Goal: Use online tool/utility: Utilize a website feature to perform a specific function

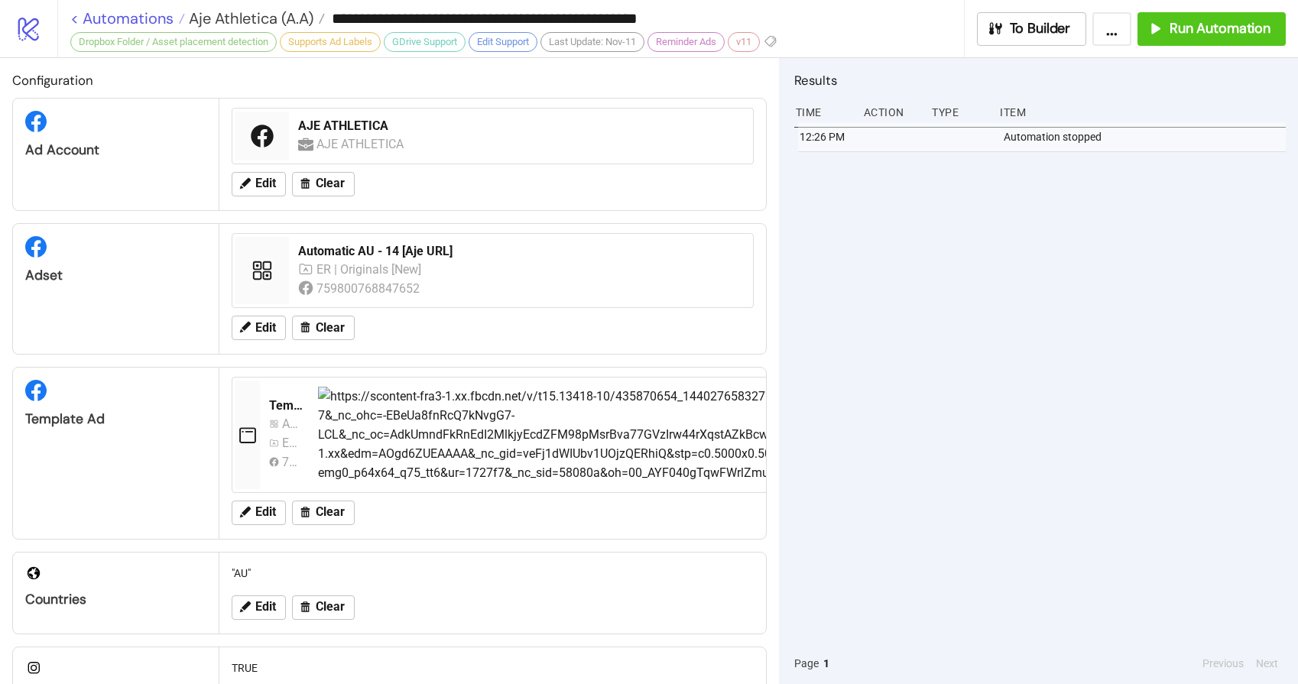
click at [123, 21] on link "< Automations" at bounding box center [127, 18] width 115 height 15
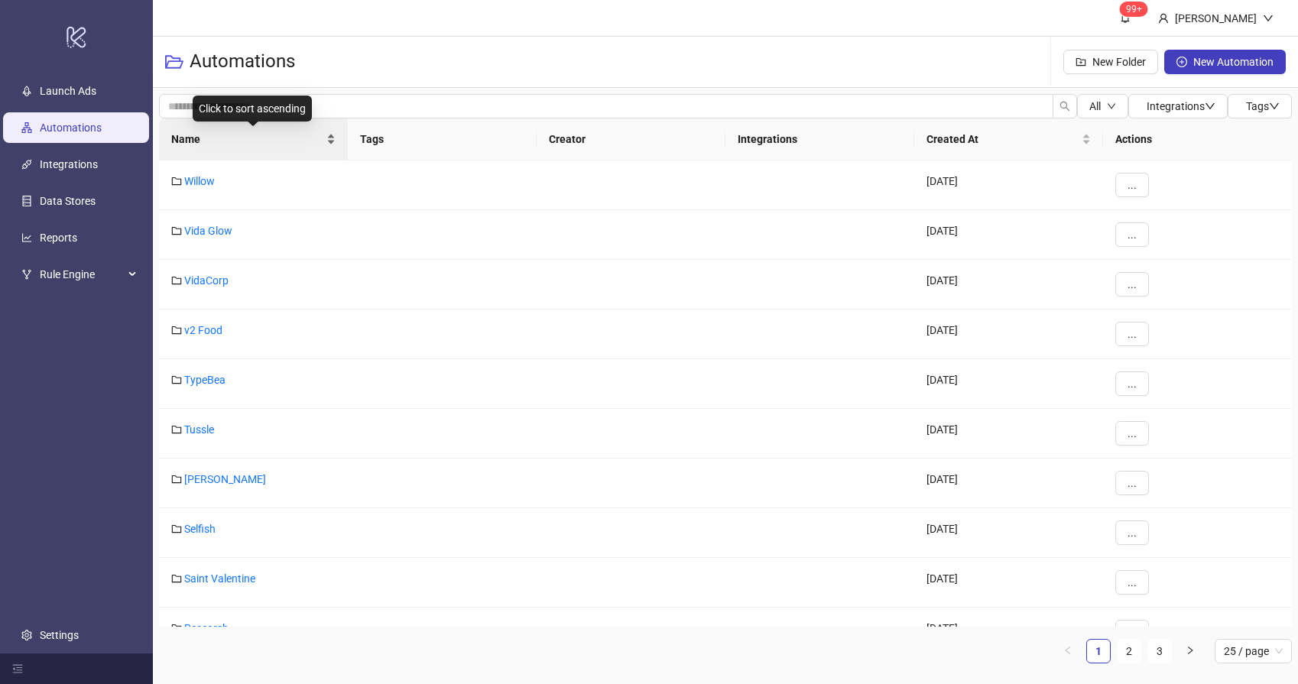
click at [212, 143] on span "Name" at bounding box center [247, 139] width 152 height 17
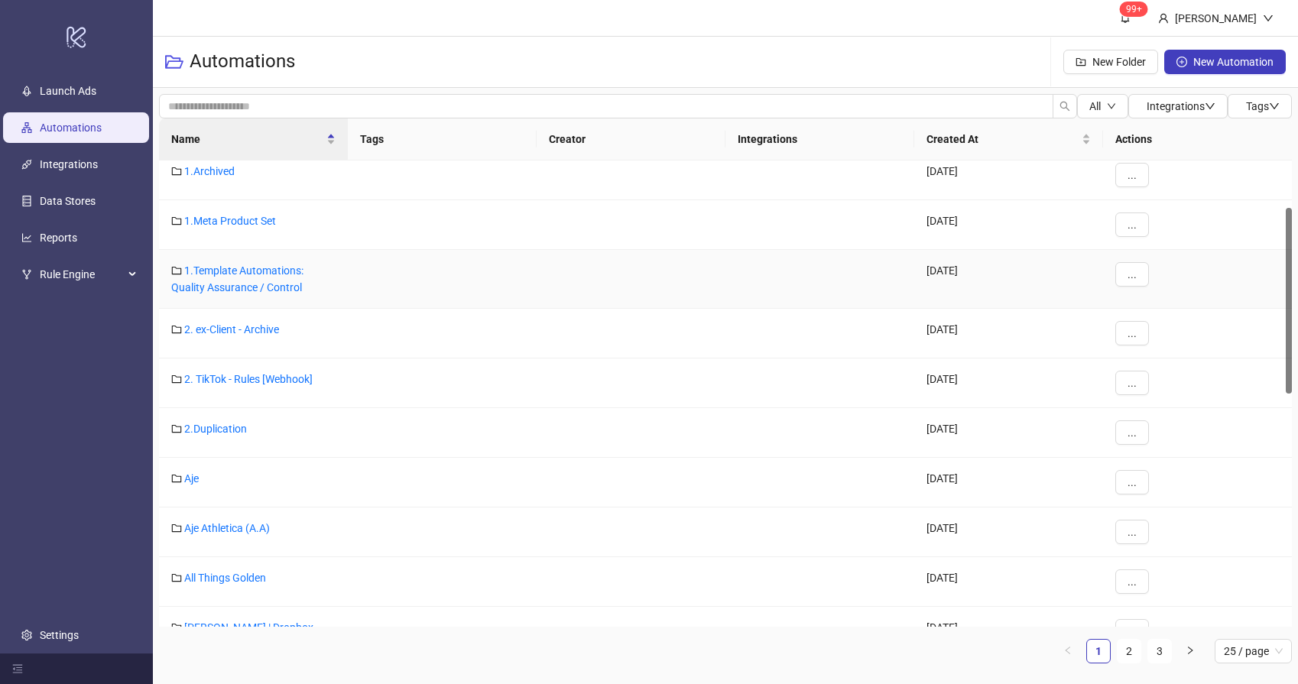
scroll to position [143, 0]
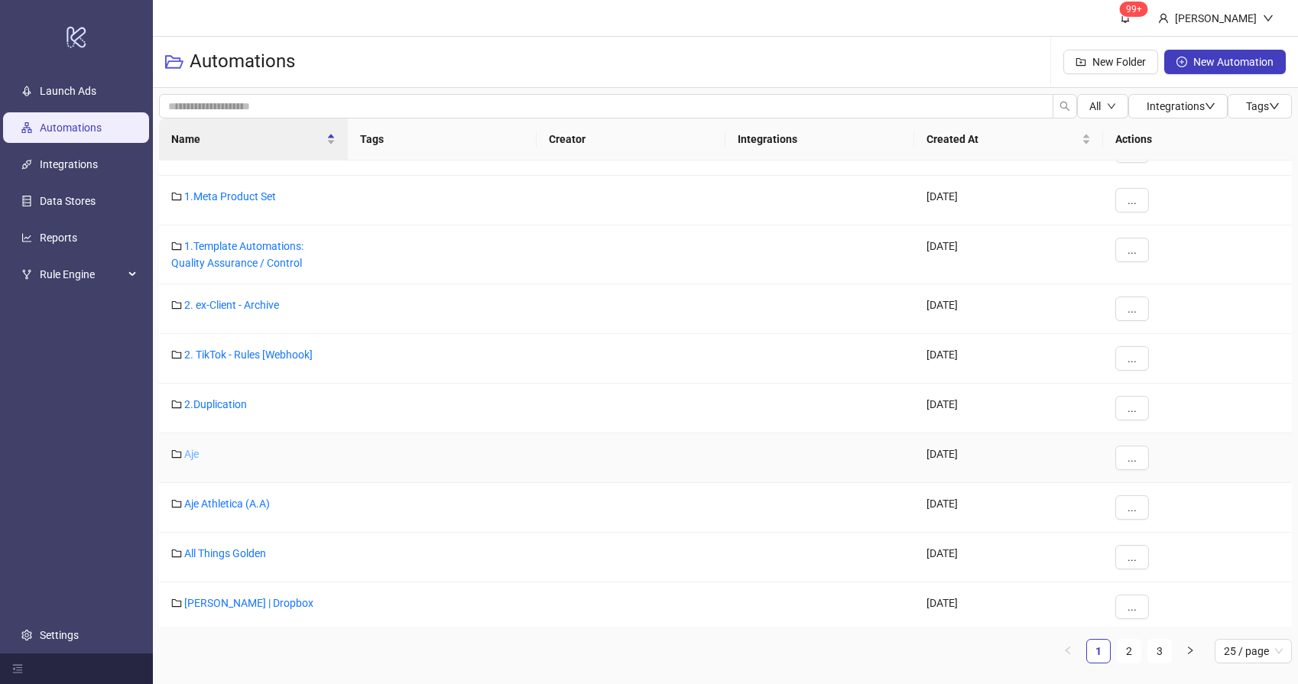
click at [192, 456] on link "Aje" at bounding box center [191, 454] width 15 height 12
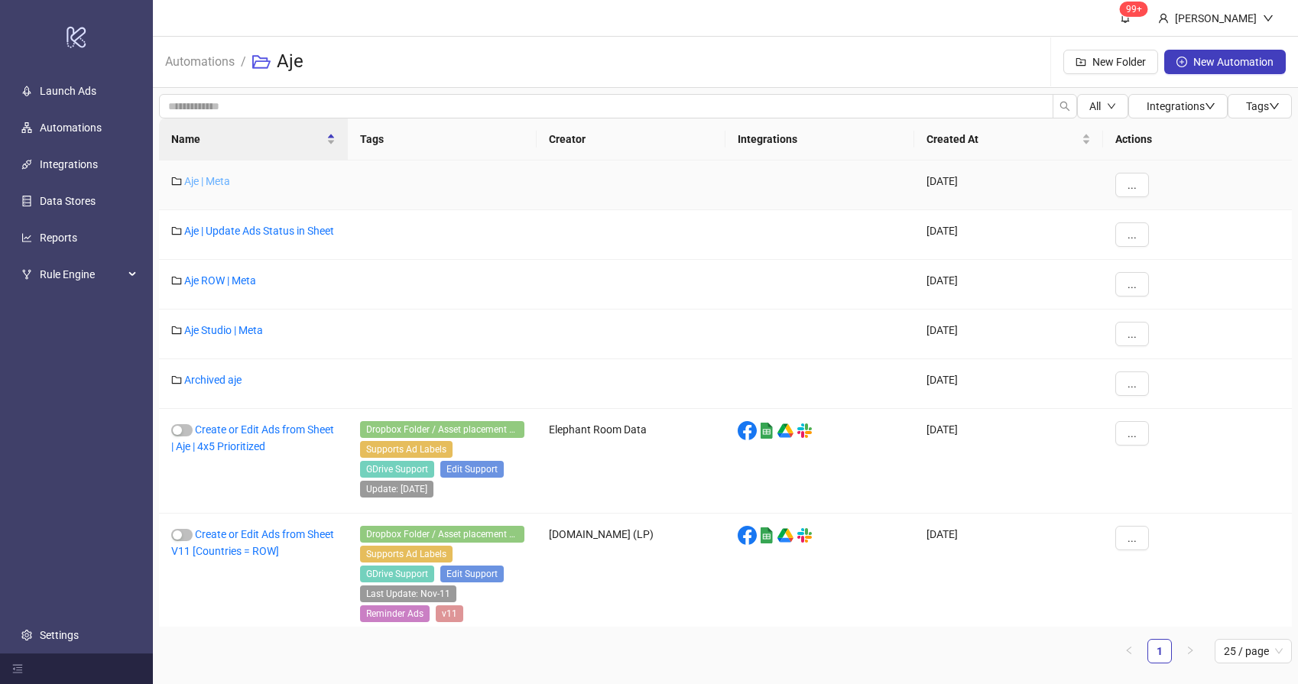
click at [212, 177] on link "Aje | Meta" at bounding box center [207, 181] width 46 height 12
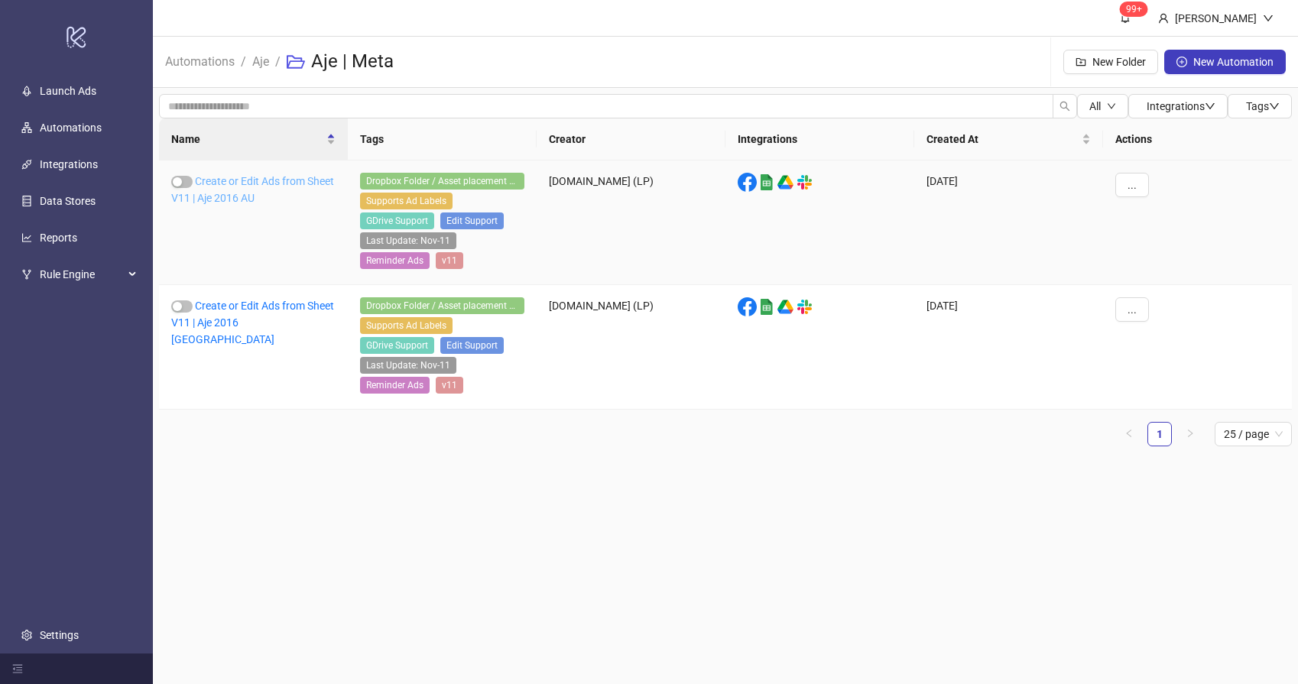
click at [259, 195] on link "Create or Edit Ads from Sheet V11 | Aje 2016 AU" at bounding box center [252, 189] width 163 height 29
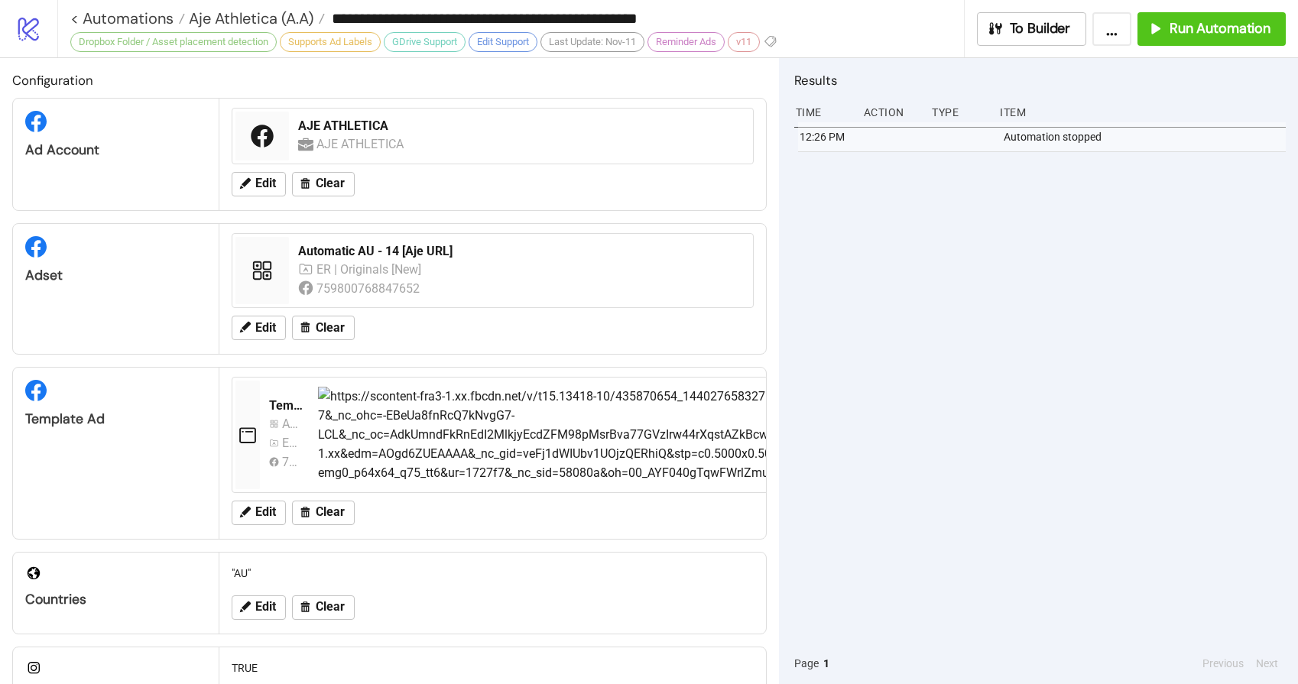
type input "**********"
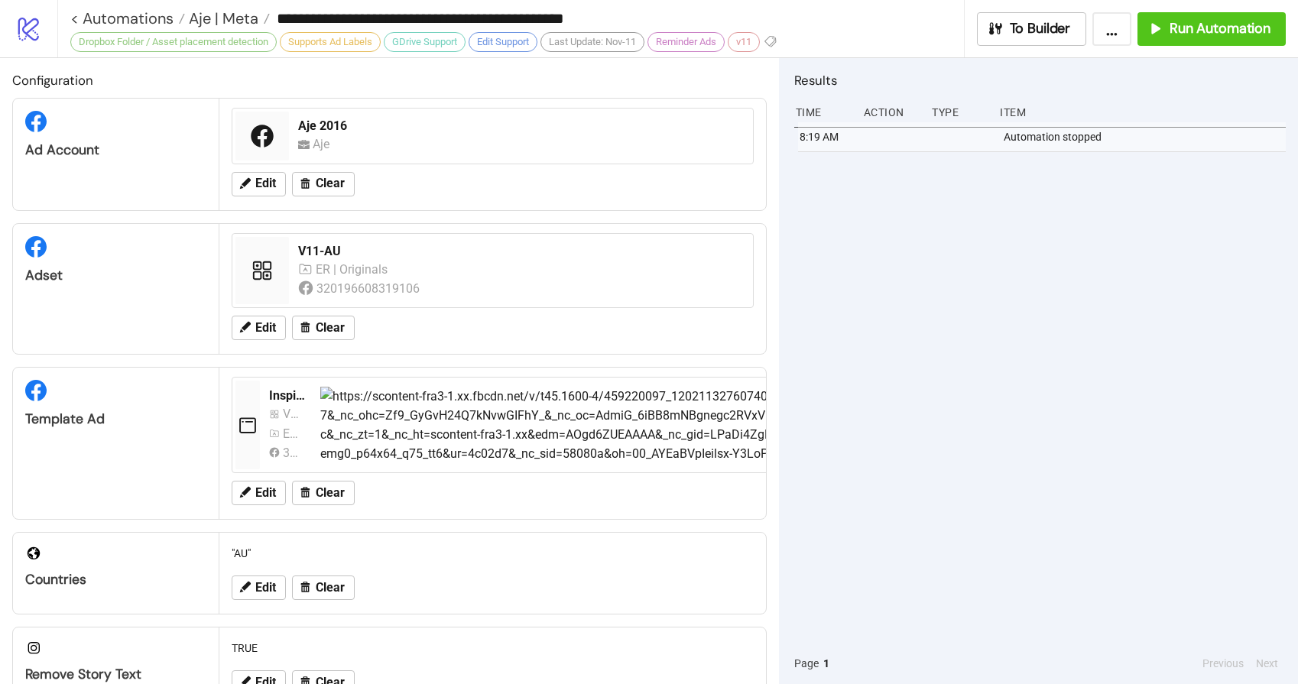
click at [878, 284] on div "8:19 AM Automation stopped" at bounding box center [1039, 382] width 491 height 521
click at [1227, 24] on span "Run Automation" at bounding box center [1219, 29] width 101 height 18
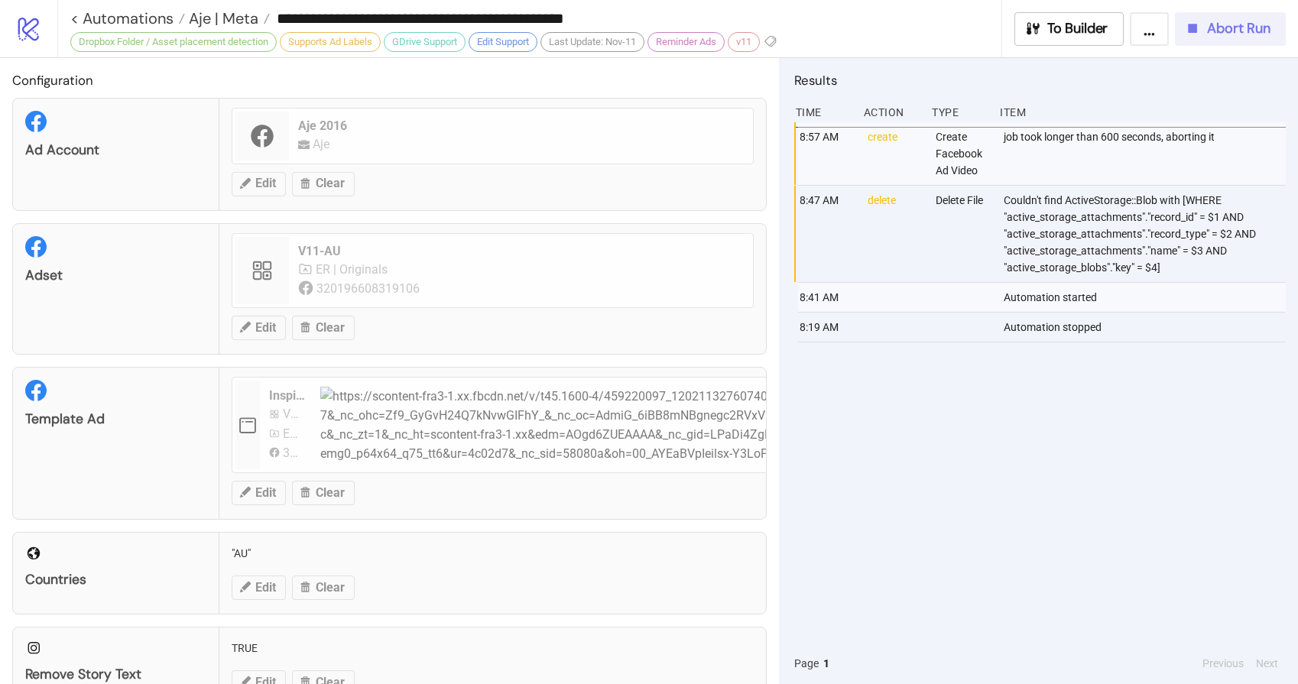
click at [1229, 24] on span "Abort Run" at bounding box center [1238, 29] width 63 height 18
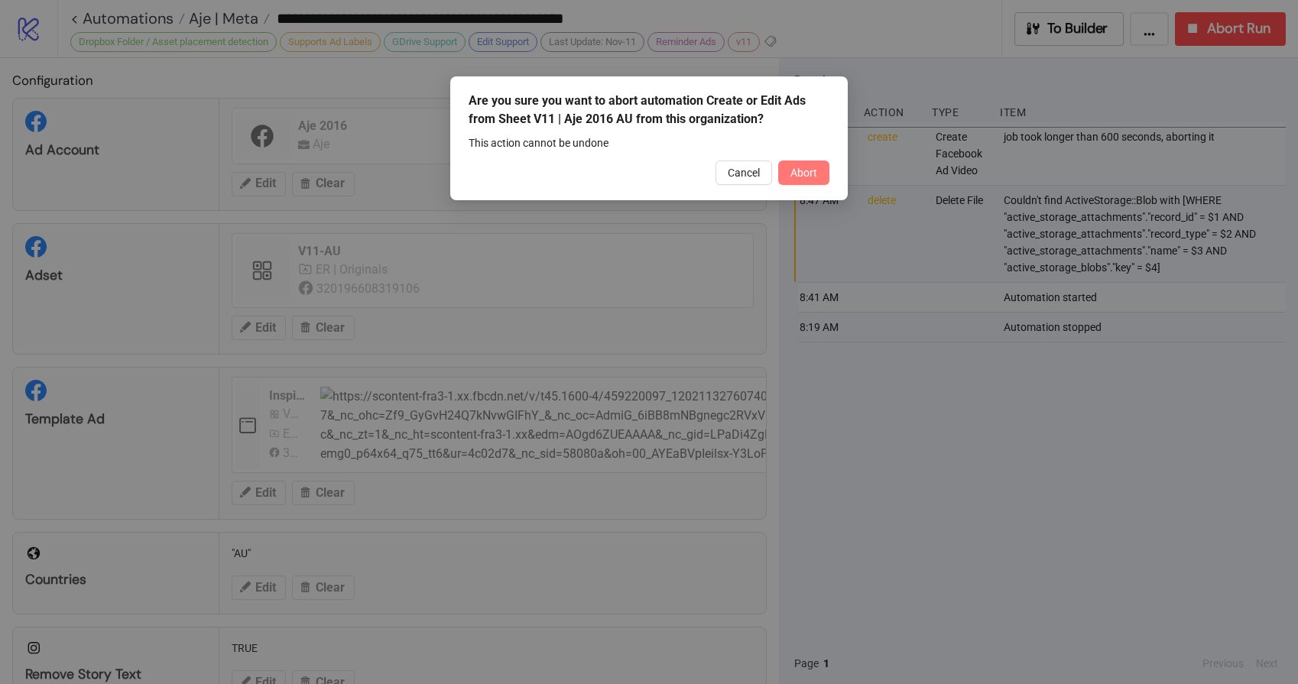
click at [806, 174] on span "Abort" at bounding box center [803, 173] width 27 height 12
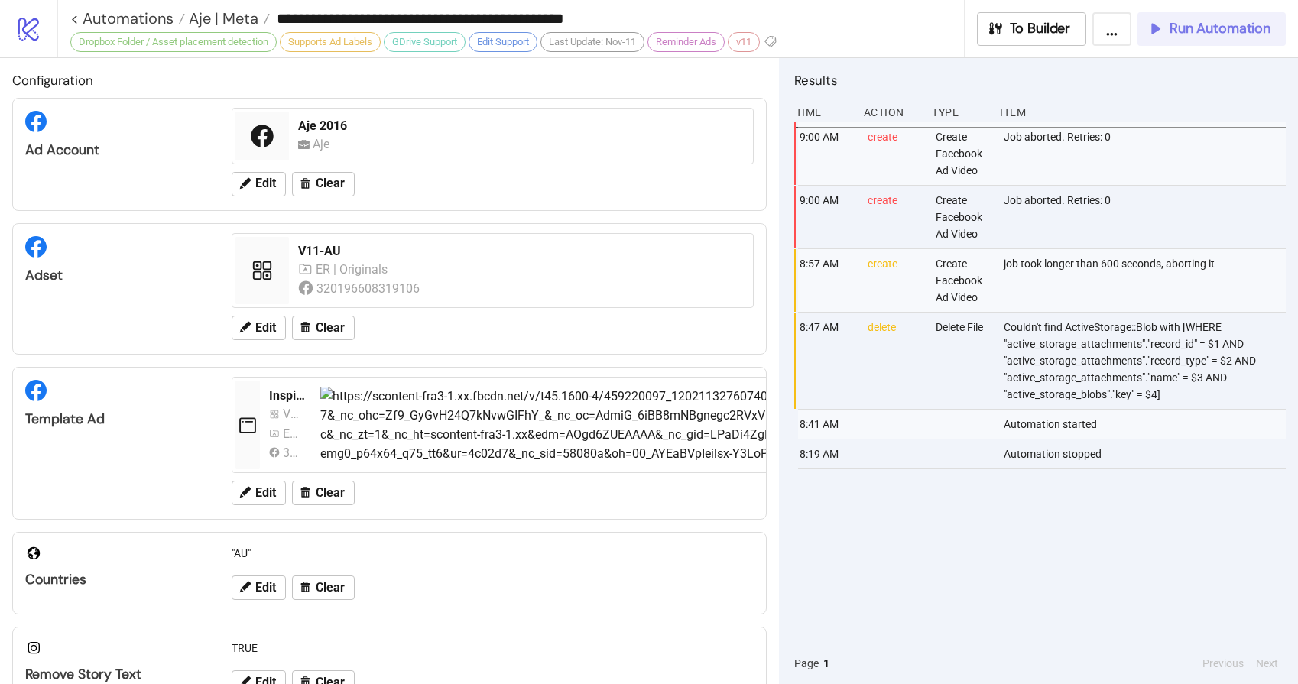
click at [1213, 37] on span "Run Automation" at bounding box center [1219, 29] width 101 height 18
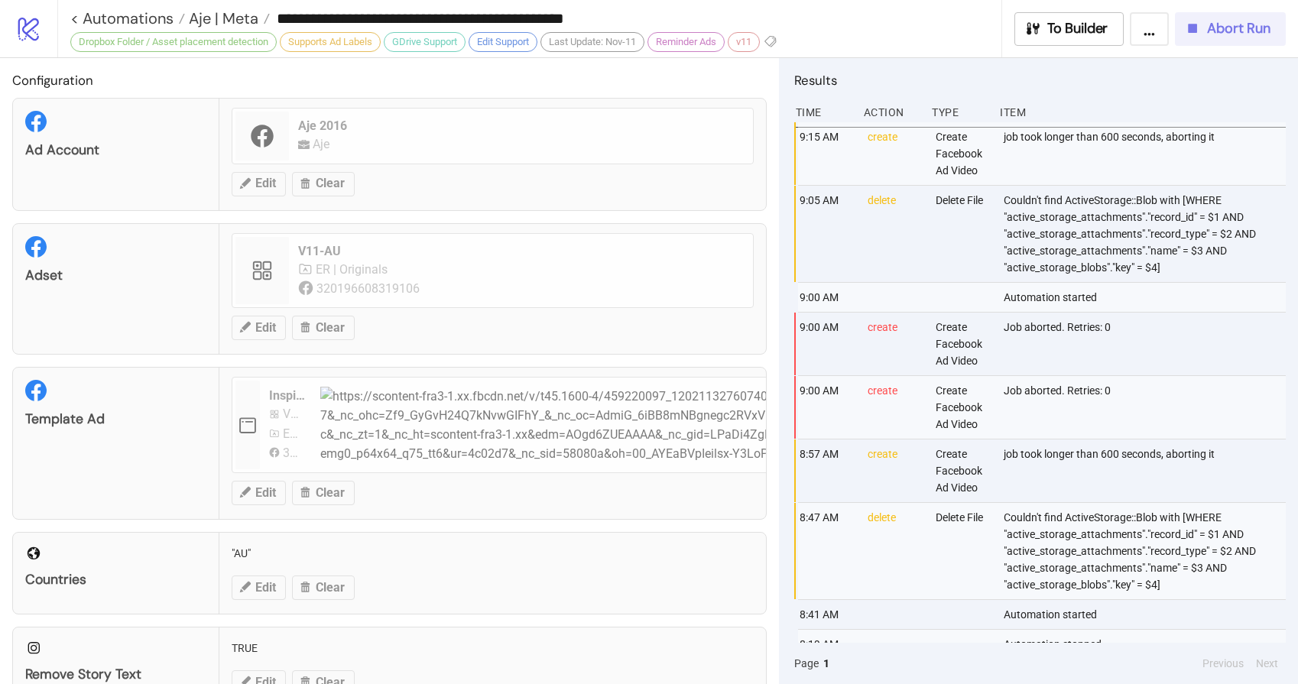
click at [1250, 28] on span "Abort Run" at bounding box center [1238, 29] width 63 height 18
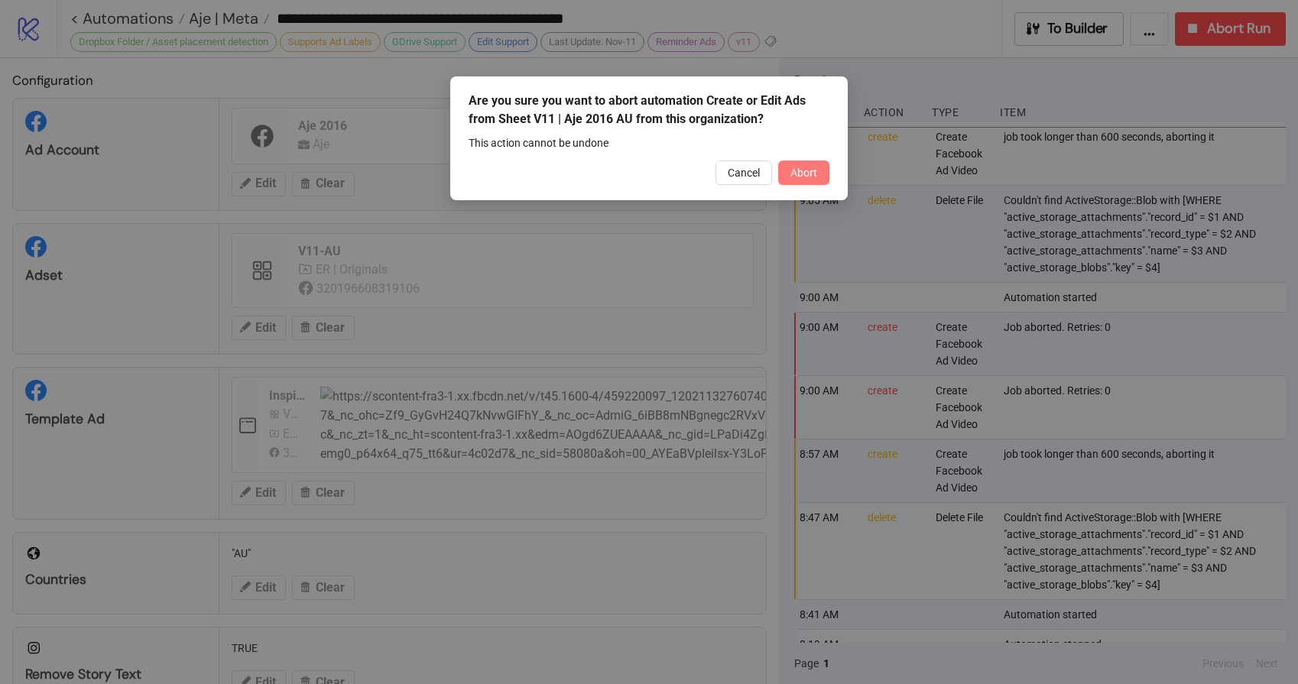
click at [798, 167] on span "Abort" at bounding box center [803, 173] width 27 height 12
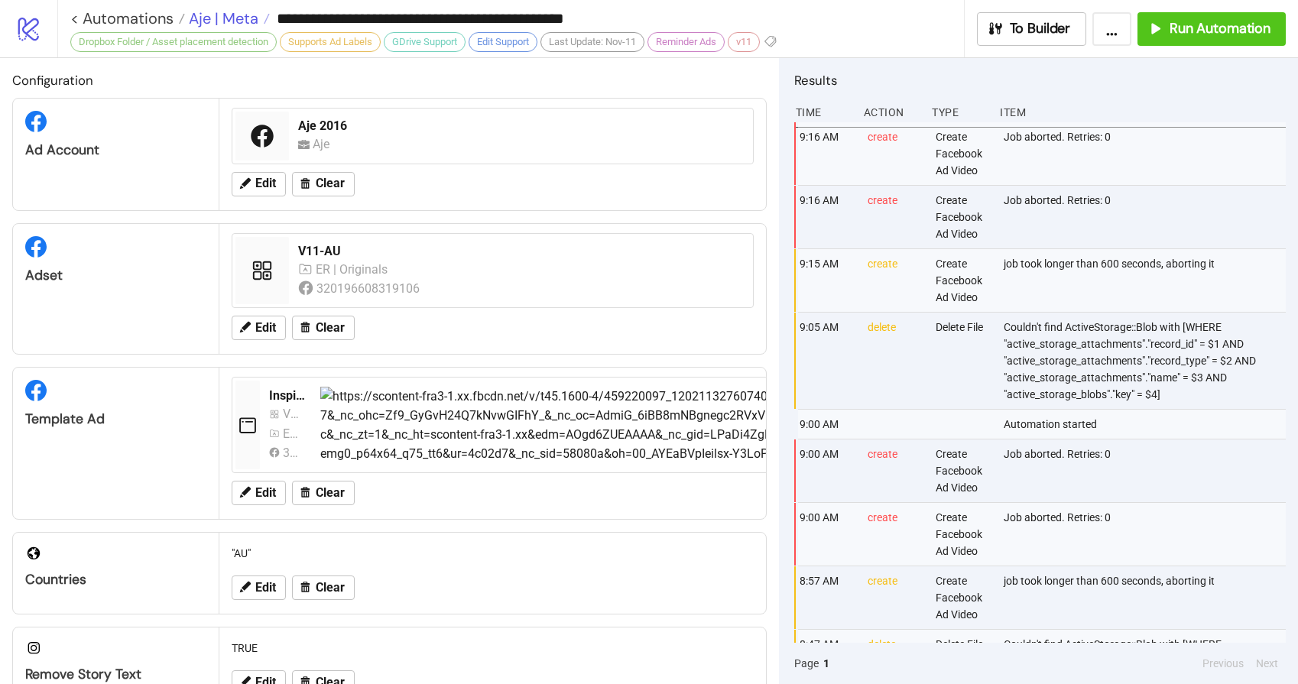
click at [229, 22] on span "Aje | Meta" at bounding box center [221, 18] width 73 height 20
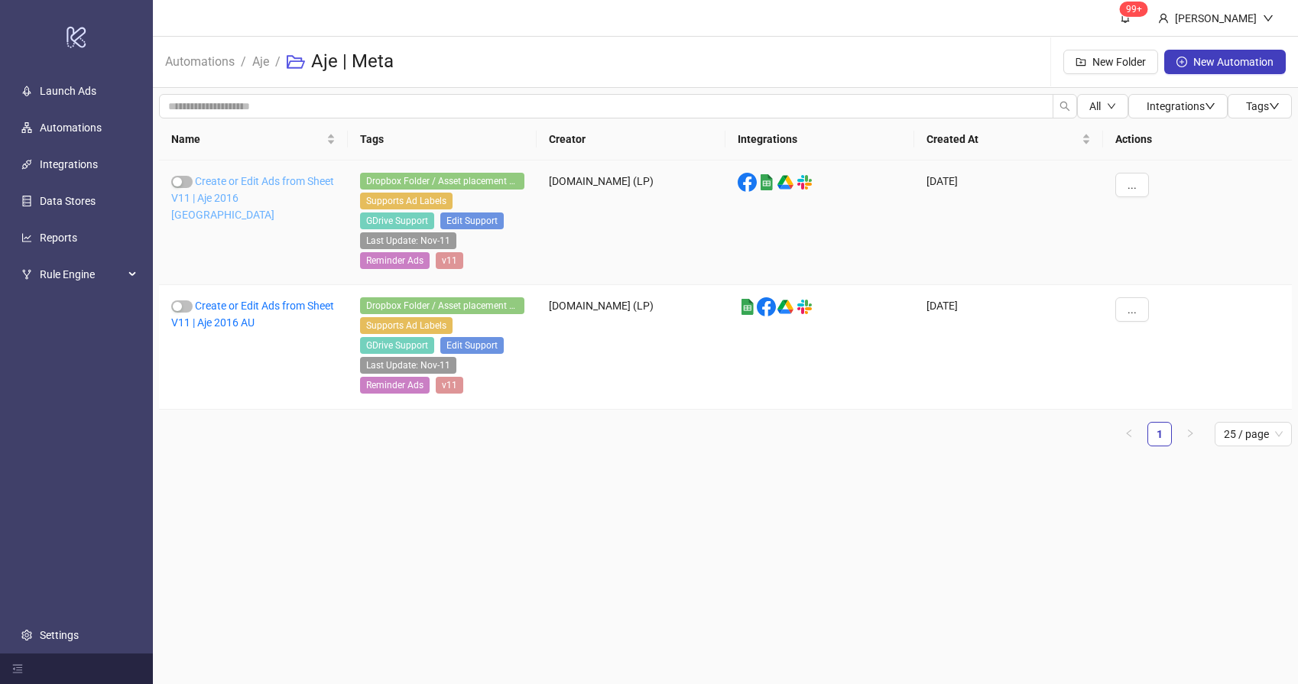
click at [240, 181] on link "Create or Edit Ads from Sheet V11 | Aje 2016 [GEOGRAPHIC_DATA]" at bounding box center [252, 198] width 163 height 46
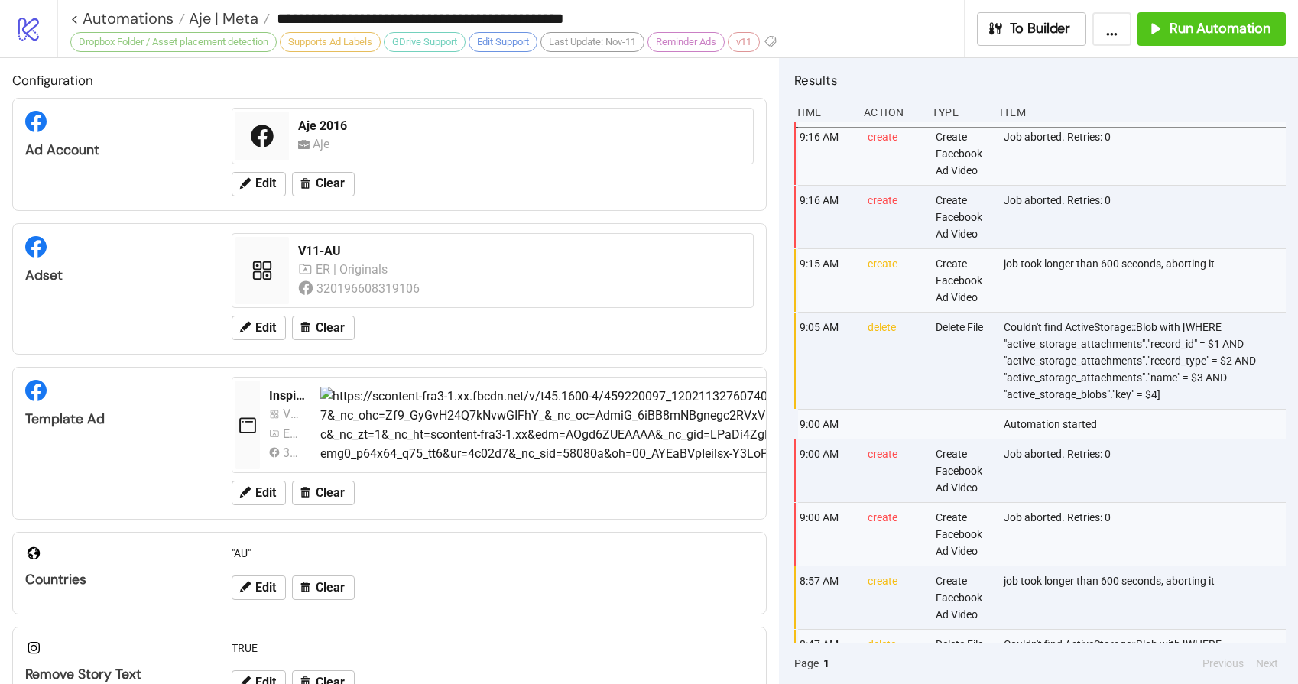
type input "**********"
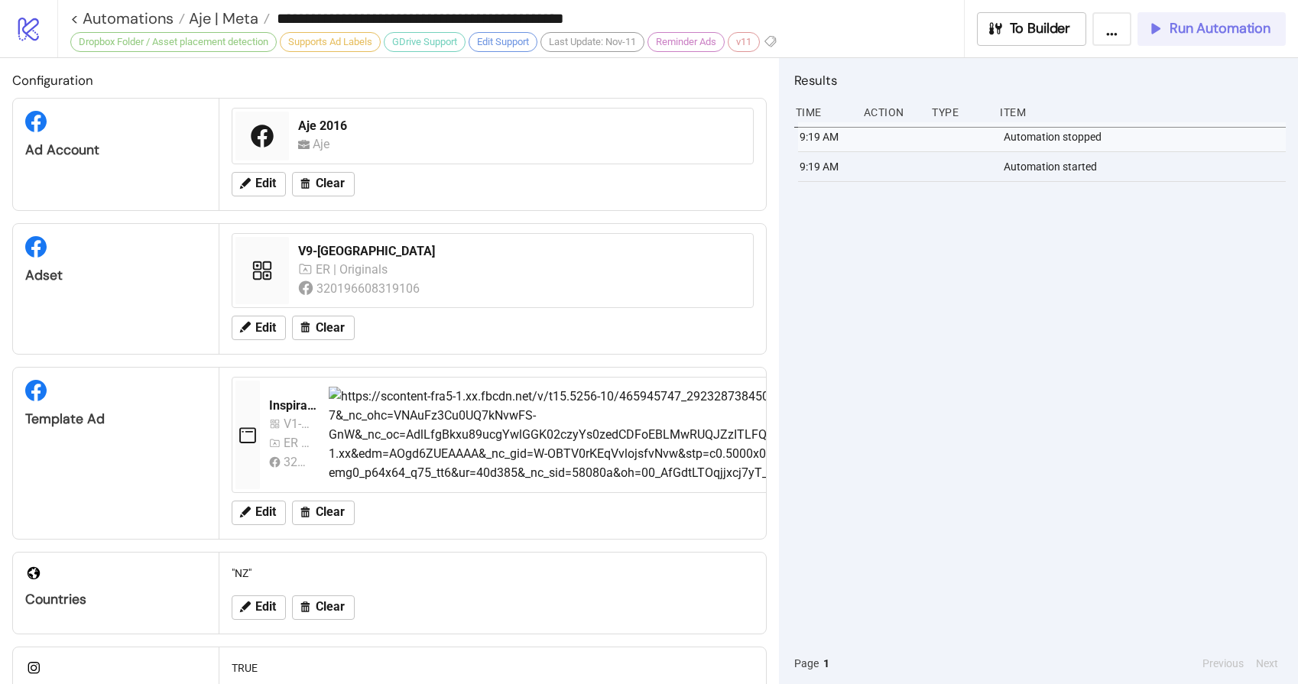
click at [1195, 31] on span "Run Automation" at bounding box center [1219, 29] width 101 height 18
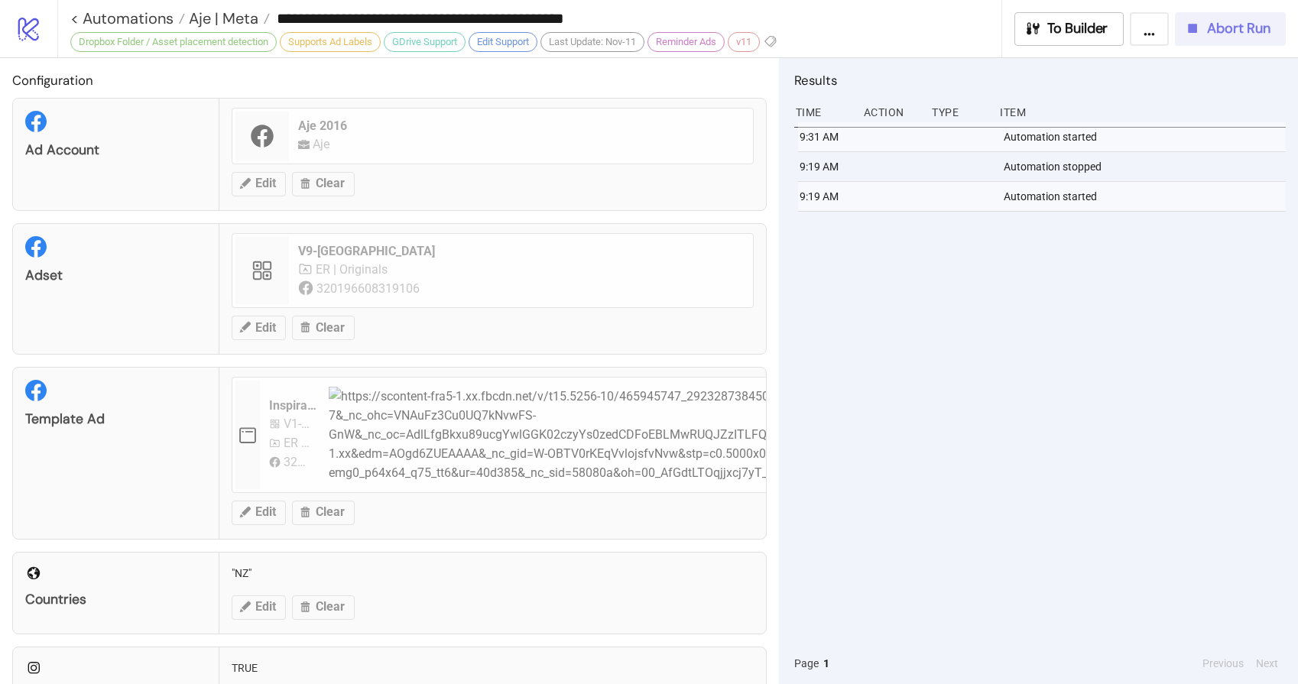
click at [1260, 34] on span "Abort Run" at bounding box center [1238, 29] width 63 height 18
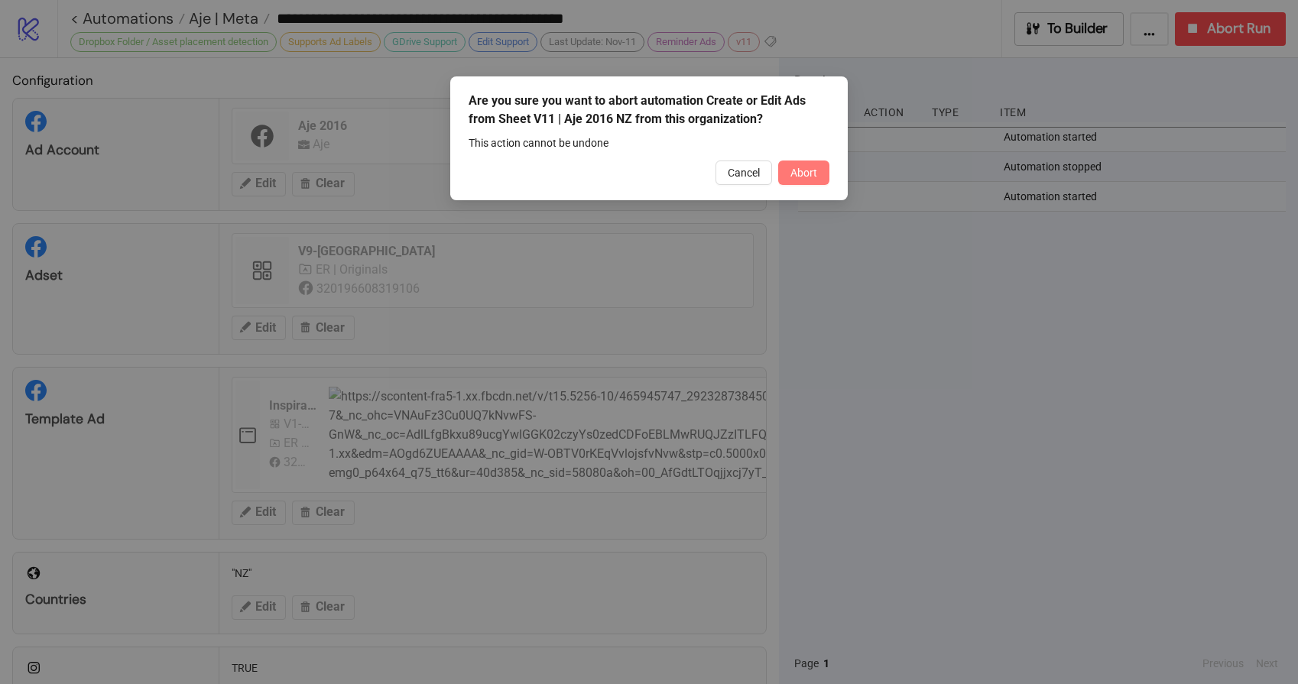
click at [806, 179] on button "Abort" at bounding box center [803, 173] width 51 height 24
